Goal: Go to known website: Go to known website

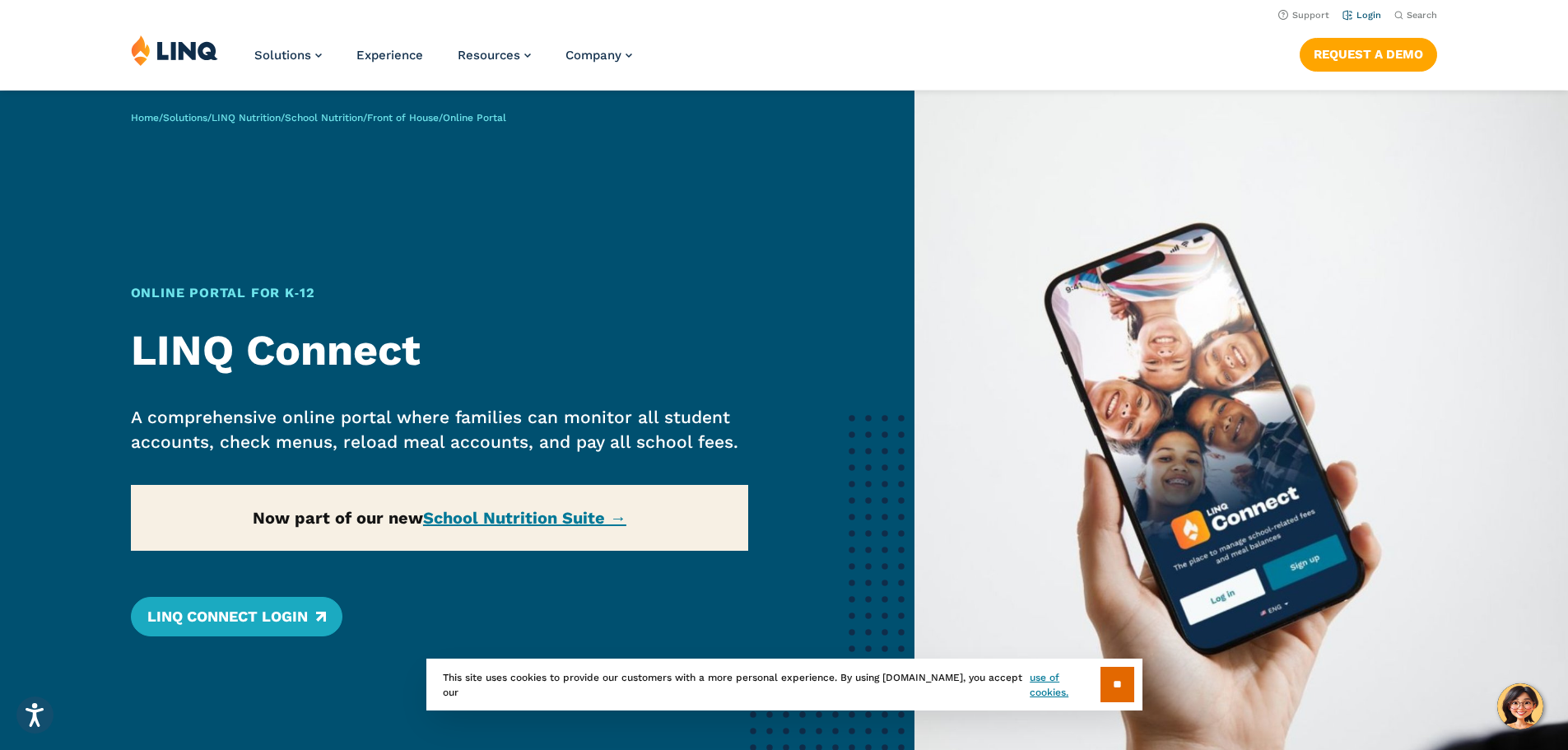
click at [1370, 11] on link "Login" at bounding box center [1361, 15] width 39 height 11
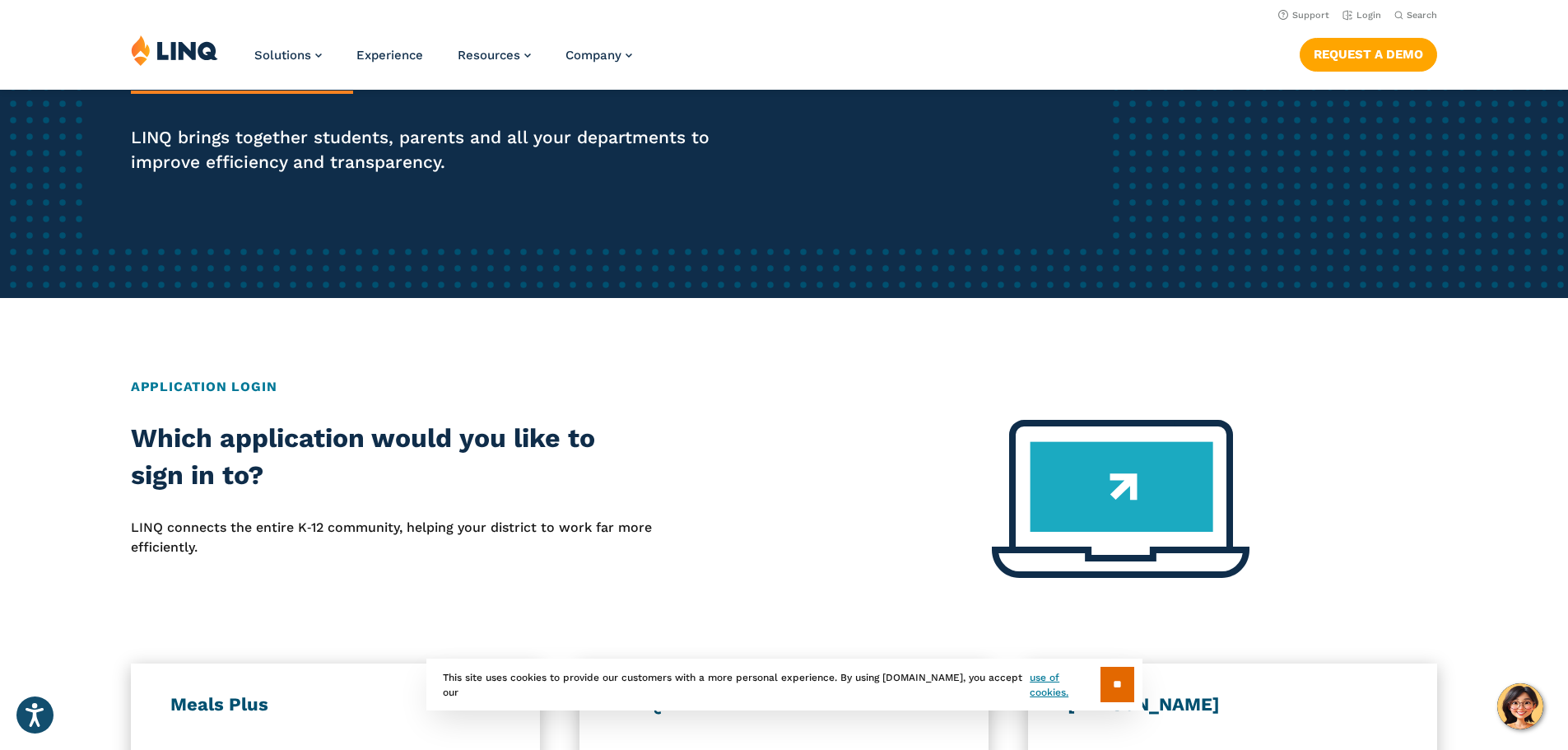
scroll to position [164, 0]
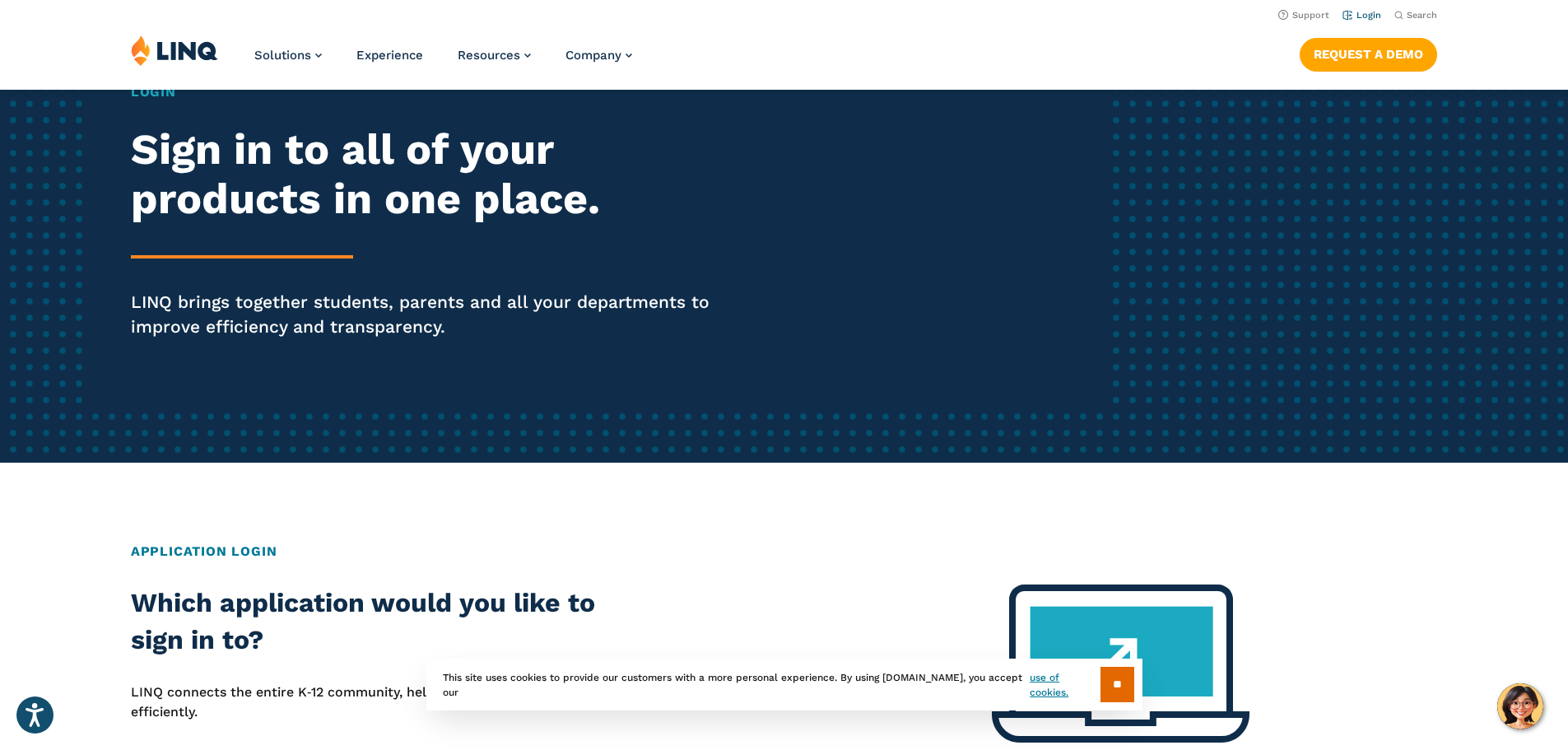
click at [1352, 6] on li "Login" at bounding box center [1361, 14] width 39 height 18
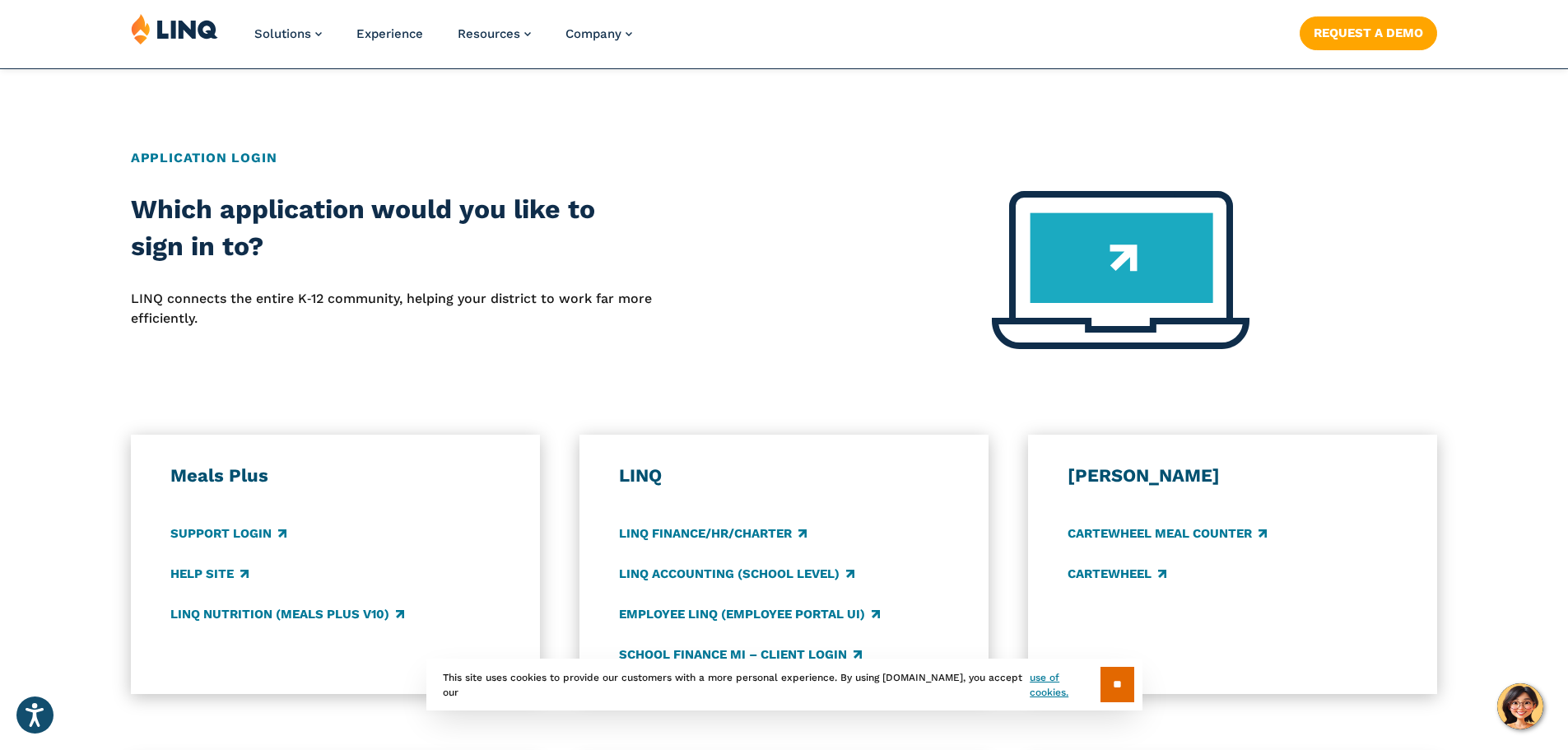
scroll to position [576, 0]
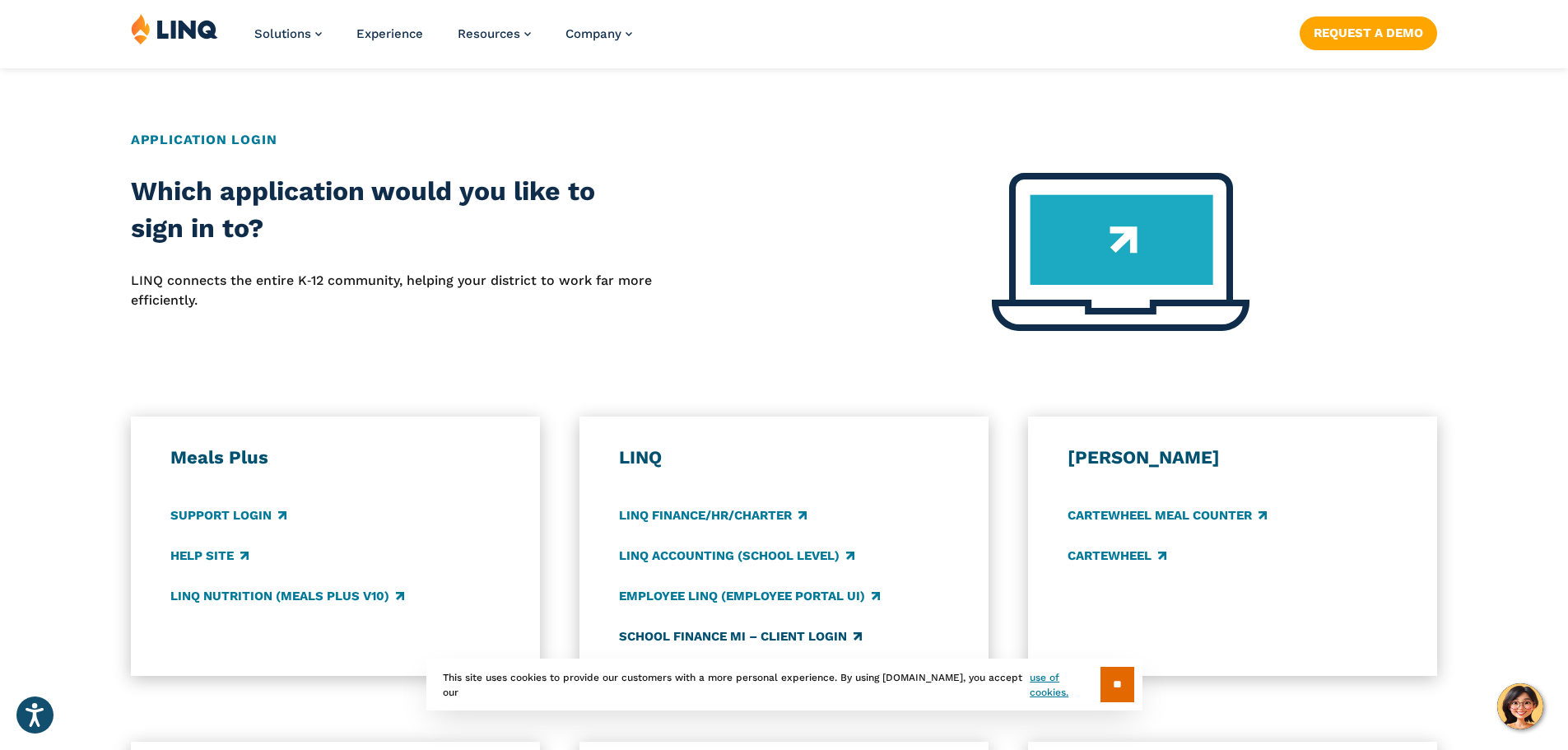
click at [764, 629] on link "School Finance MI – Client Login" at bounding box center [739, 636] width 243 height 18
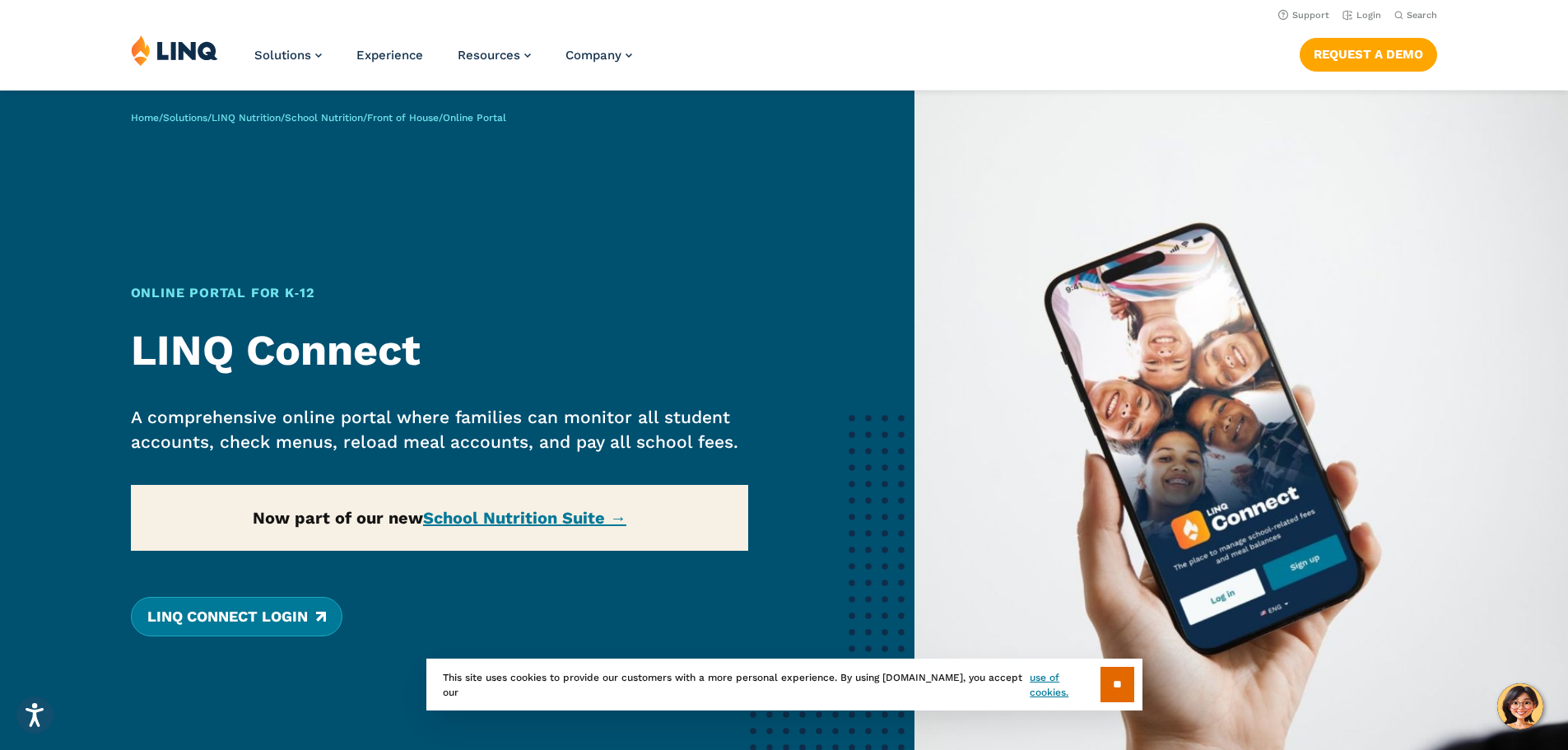
click at [290, 618] on link "LINQ Connect Login" at bounding box center [236, 616] width 211 height 40
